Goal: Transaction & Acquisition: Purchase product/service

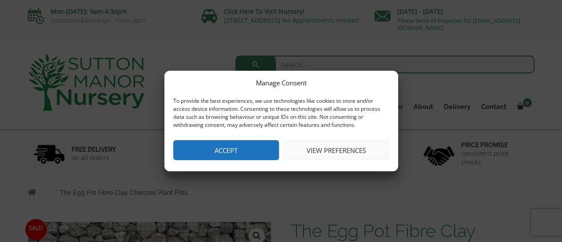
click at [353, 149] on button "View preferences" at bounding box center [336, 150] width 106 height 20
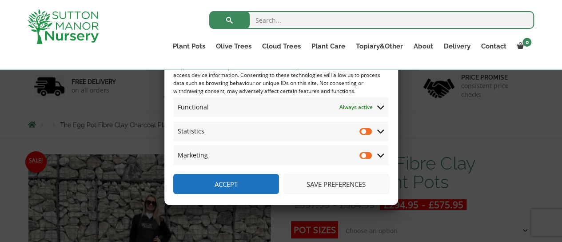
scroll to position [53, 0]
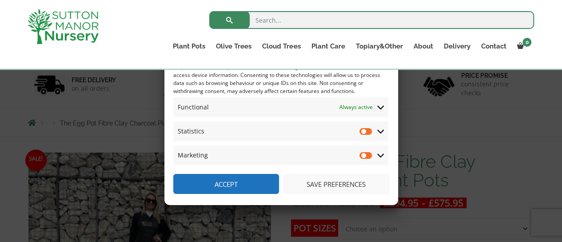
click at [363, 181] on button "Save preferences" at bounding box center [336, 184] width 106 height 20
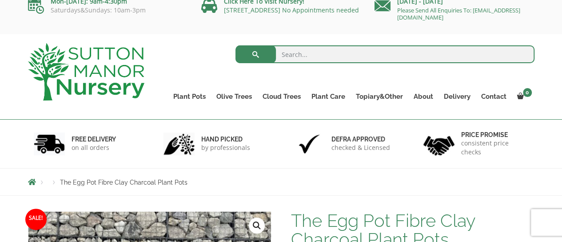
scroll to position [0, 0]
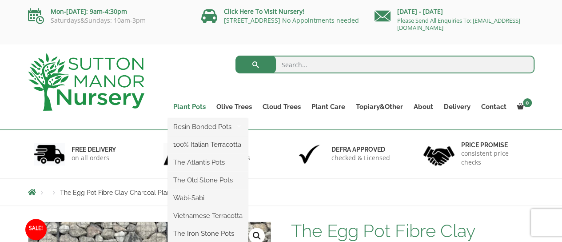
click at [195, 108] on link "Plant Pots" at bounding box center [189, 106] width 43 height 12
click at [227, 127] on link "Resin Bonded Pots" at bounding box center [208, 126] width 80 height 13
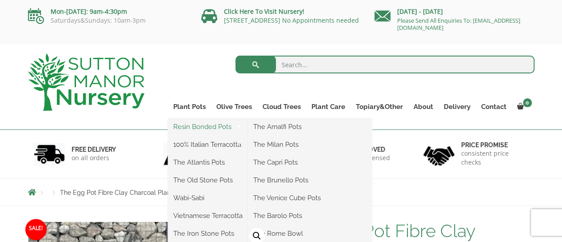
click at [218, 126] on link "Resin Bonded Pots" at bounding box center [208, 126] width 80 height 13
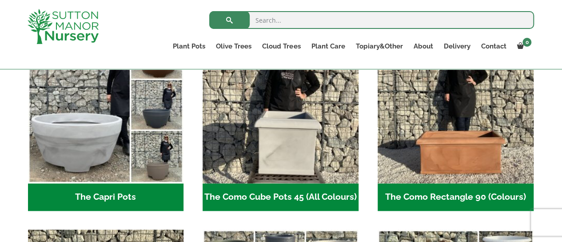
scroll to position [489, 0]
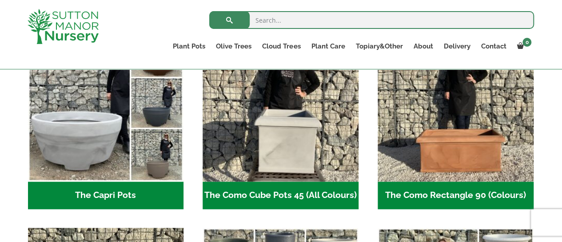
click at [315, 189] on h2 "The Como Cube Pots 45 (All Colours) (3)" at bounding box center [281, 195] width 156 height 28
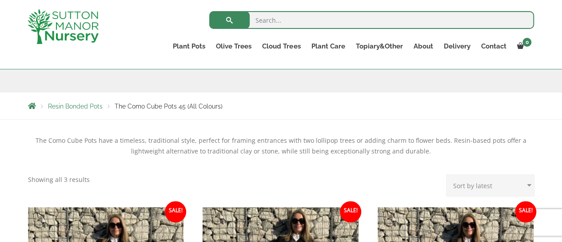
scroll to position [127, 0]
